Goal: Contribute content

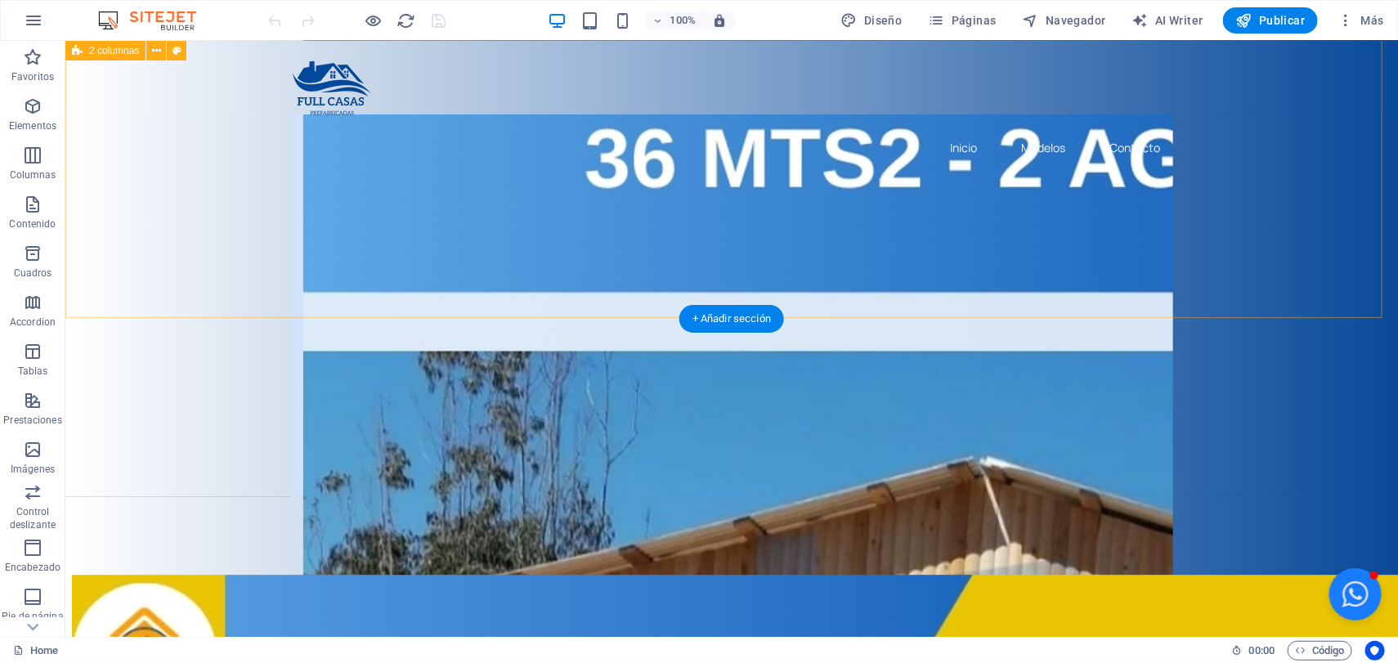
scroll to position [1941, 0]
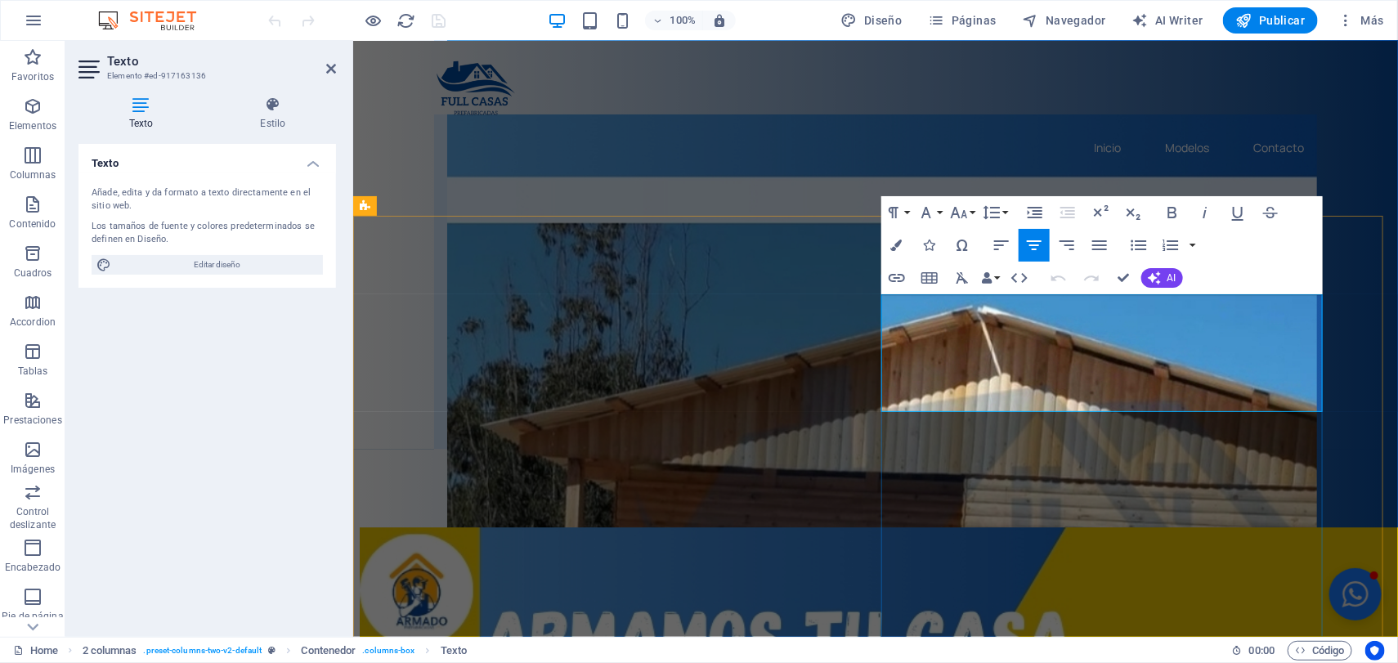
drag, startPoint x: 1215, startPoint y: 397, endPoint x: 1107, endPoint y: 400, distance: 108.7
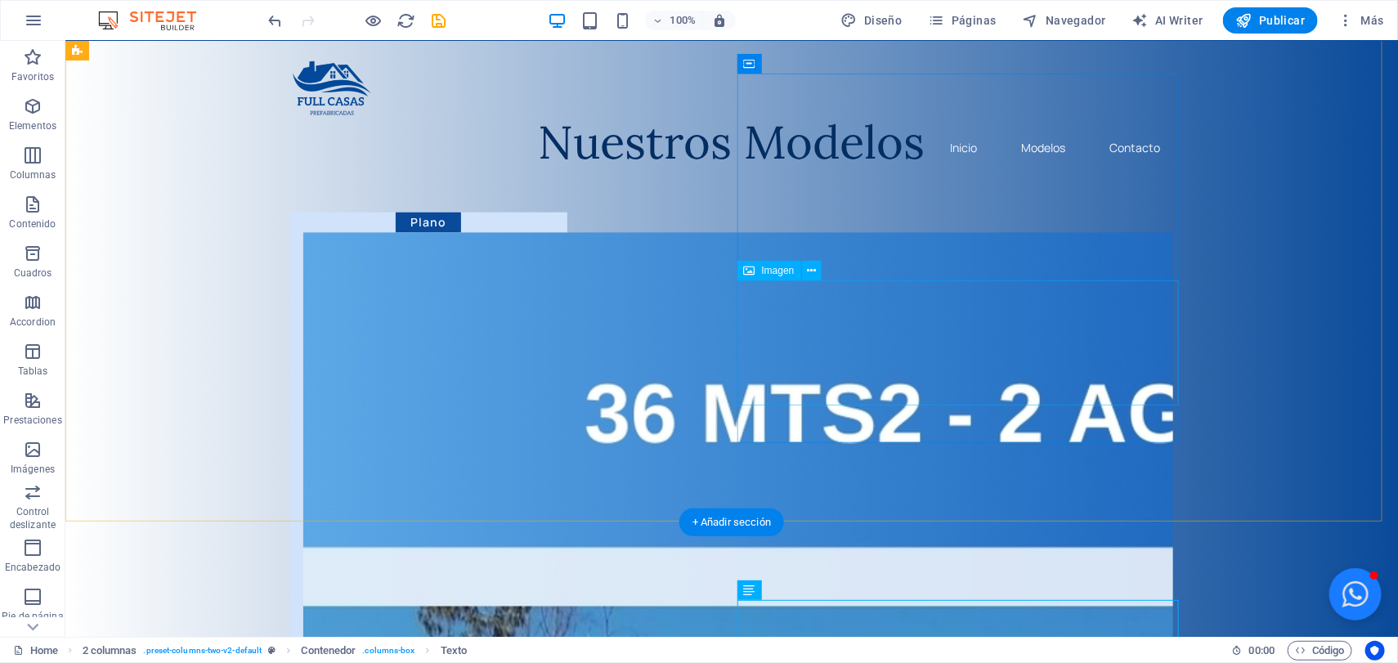
scroll to position [1635, 0]
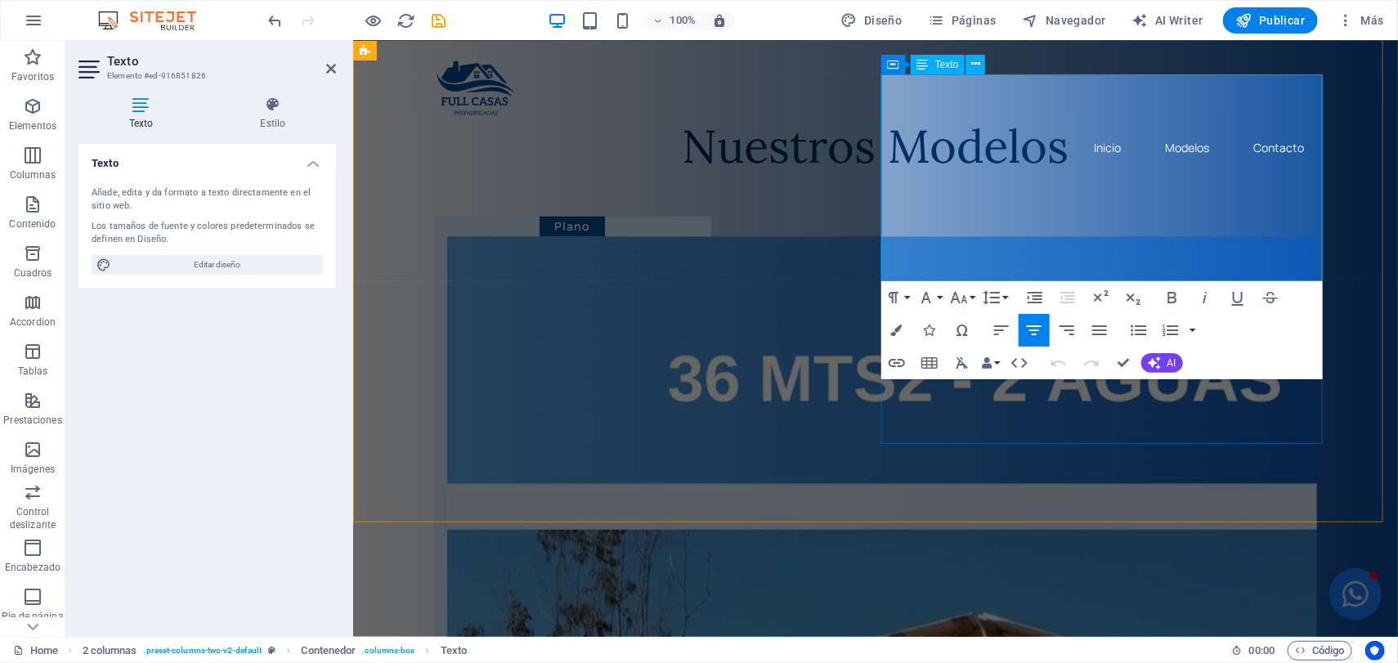
drag, startPoint x: 1071, startPoint y: 249, endPoint x: 919, endPoint y: 255, distance: 152.1
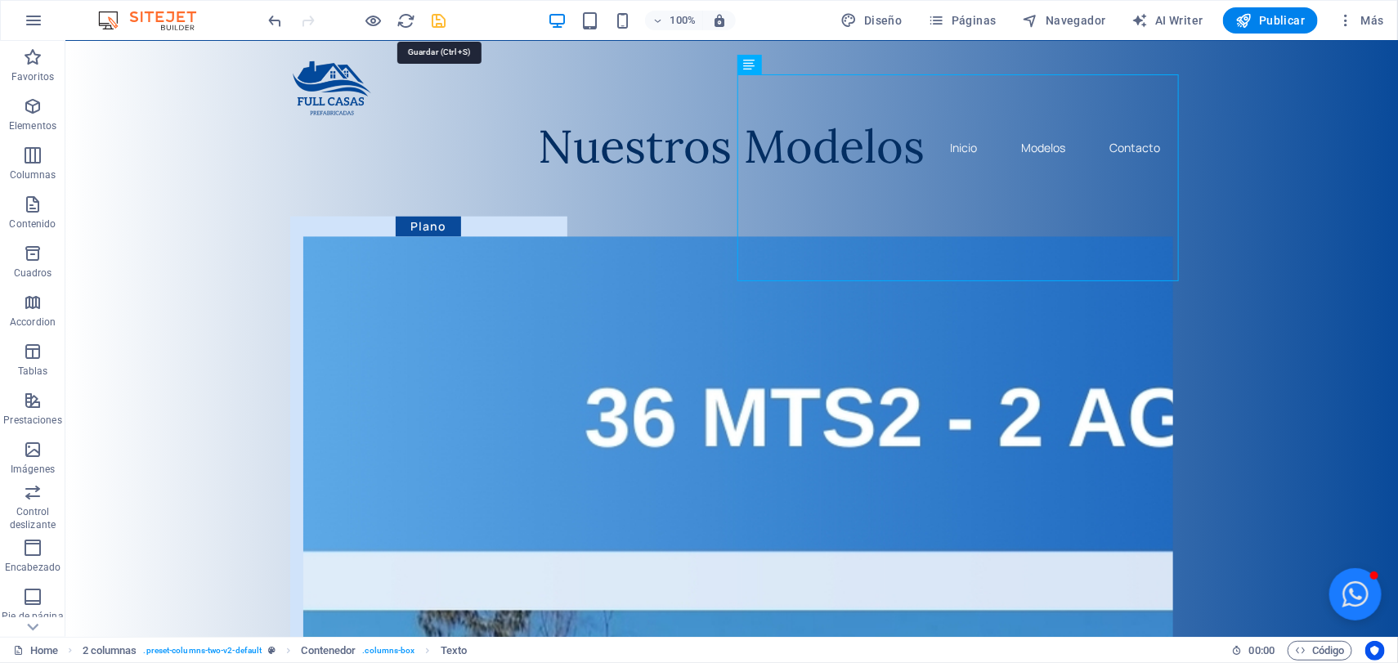
click at [441, 19] on icon "save" at bounding box center [439, 20] width 19 height 19
checkbox input "false"
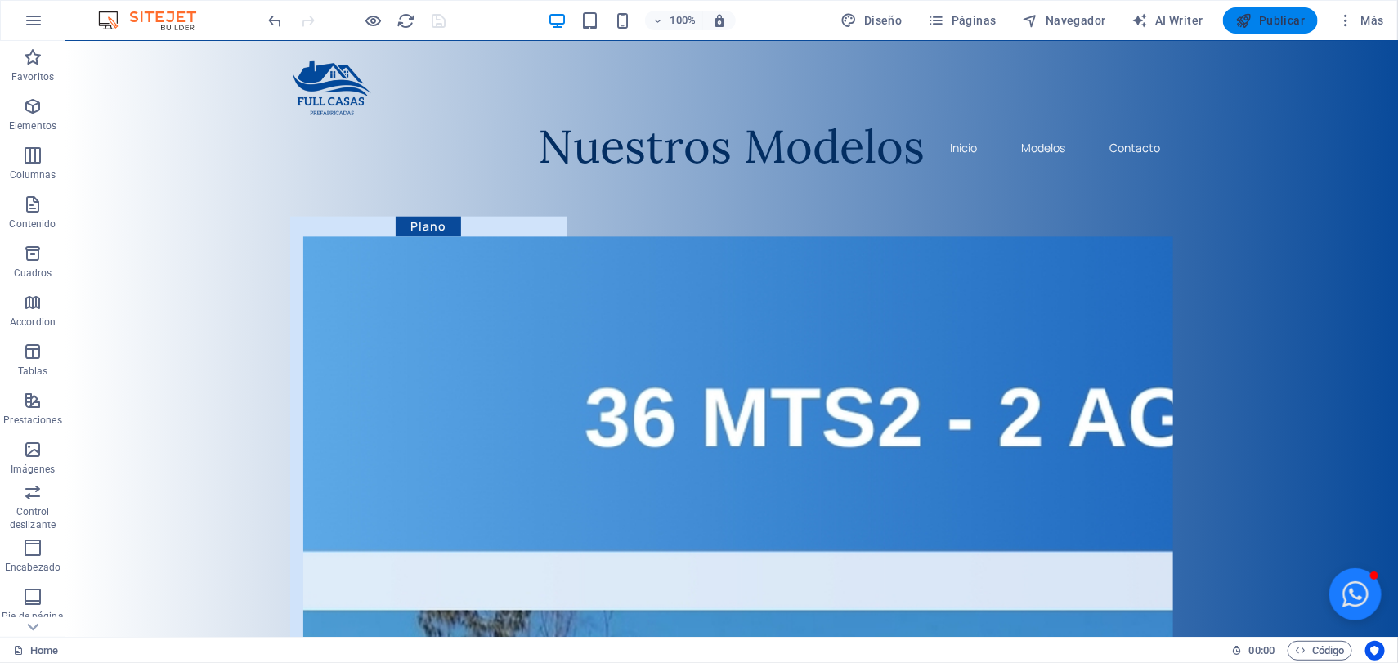
click at [1252, 20] on icon "button" at bounding box center [1244, 20] width 16 height 16
